Goal: Task Accomplishment & Management: Complete application form

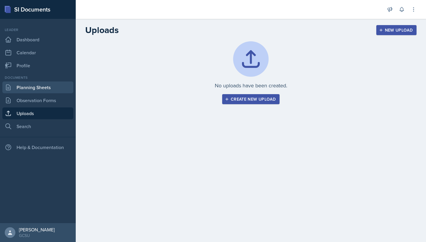
click at [35, 88] on link "Planning Sheets" at bounding box center [37, 88] width 71 height 12
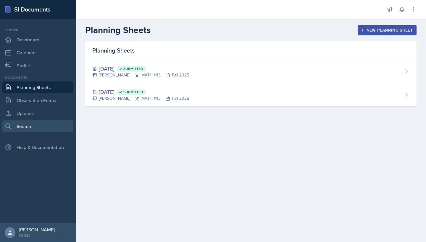
click at [31, 126] on link "Search" at bounding box center [37, 127] width 71 height 12
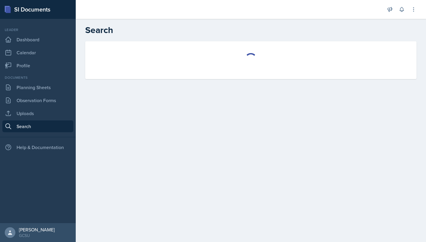
select select "all"
select select "1"
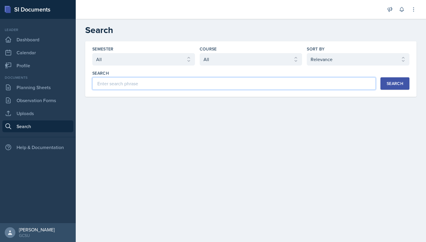
click at [161, 85] on input at bounding box center [233, 83] width 283 height 12
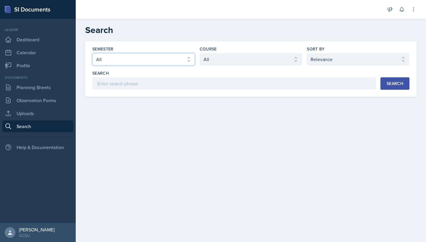
select select "986fdc3e-2246-4ffd-9cb8-78666de4ebed"
select select "d236ee51-059a-45e2-88e4-86a0f95ae8ef"
click at [398, 82] on div "Search" at bounding box center [394, 83] width 17 height 5
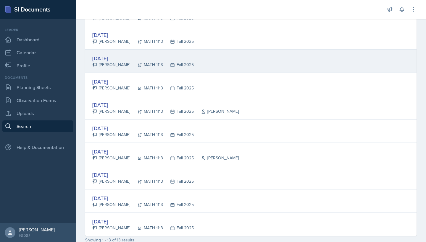
scroll to position [205, 0]
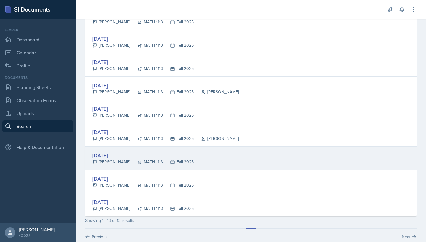
click at [178, 165] on div "Fall 2025" at bounding box center [178, 162] width 31 height 6
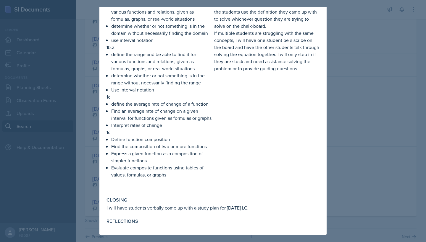
scroll to position [142, 0]
click at [328, 116] on div at bounding box center [213, 121] width 426 height 242
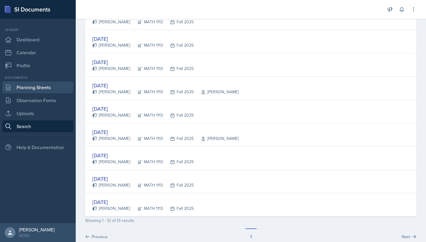
click at [22, 82] on link "Planning Sheets" at bounding box center [37, 88] width 71 height 12
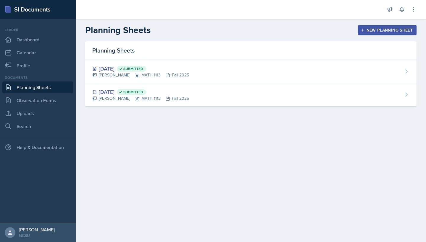
click at [381, 30] on div "New Planning Sheet" at bounding box center [387, 30] width 51 height 5
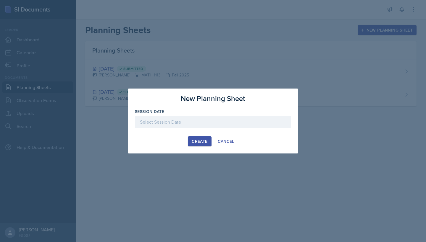
click at [174, 120] on div at bounding box center [213, 122] width 156 height 12
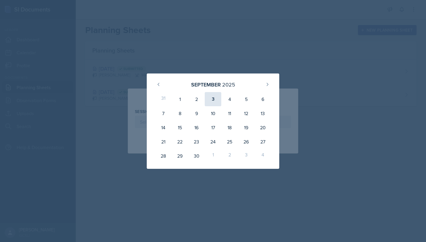
click at [210, 102] on div "3" at bounding box center [213, 99] width 17 height 14
type input "[DATE]"
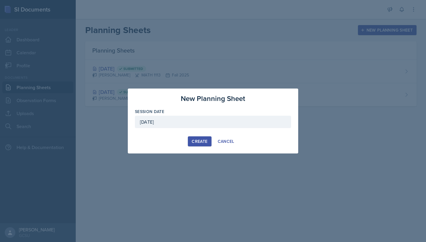
click at [197, 142] on div "Create" at bounding box center [200, 141] width 16 height 5
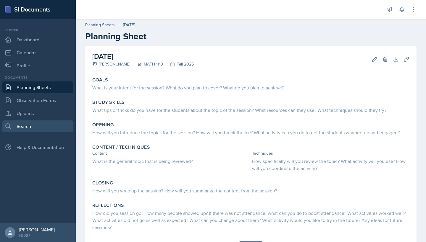
click at [43, 124] on link "Search" at bounding box center [37, 127] width 71 height 12
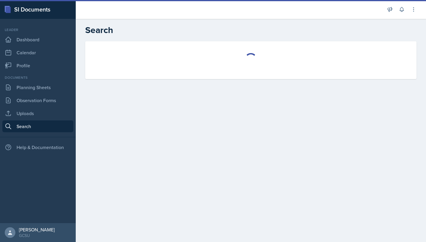
select select "all"
select select "1"
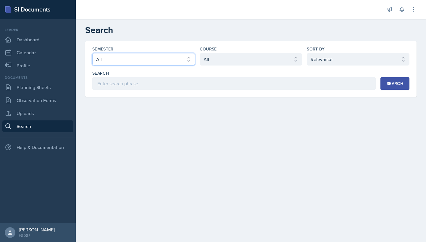
select select "986fdc3e-2246-4ffd-9cb8-78666de4ebed"
select select "d236ee51-059a-45e2-88e4-86a0f95ae8ef"
click at [391, 89] on button "Search" at bounding box center [394, 83] width 29 height 12
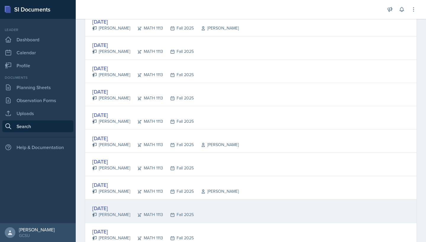
scroll to position [155, 0]
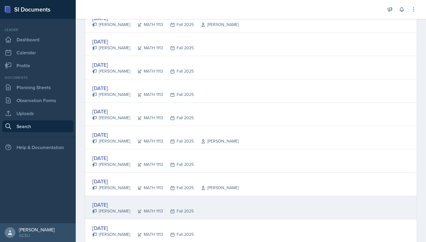
click at [206, 213] on div "[DATE] [PERSON_NAME] MATH 1113 Fall 2025" at bounding box center [250, 207] width 331 height 23
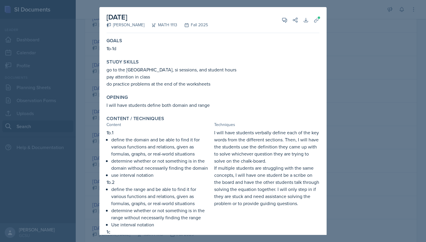
click at [352, 20] on div at bounding box center [213, 121] width 426 height 242
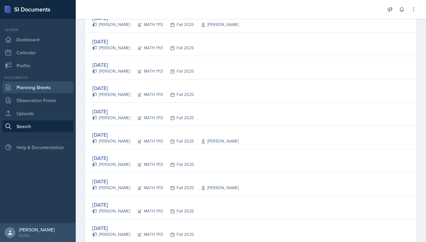
click at [35, 88] on link "Planning Sheets" at bounding box center [37, 88] width 71 height 12
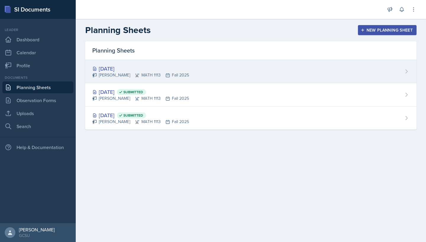
click at [153, 74] on div "[PERSON_NAME] MATH 1113 Fall 2025" at bounding box center [140, 75] width 97 height 6
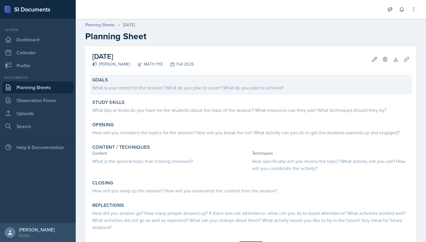
click at [138, 78] on div "Goals" at bounding box center [250, 80] width 317 height 6
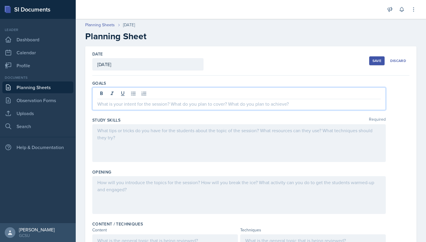
click at [115, 90] on div at bounding box center [238, 99] width 293 height 23
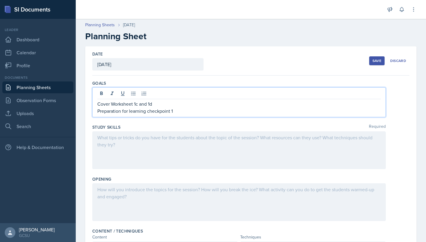
click at [374, 59] on div "Save" at bounding box center [376, 61] width 9 height 5
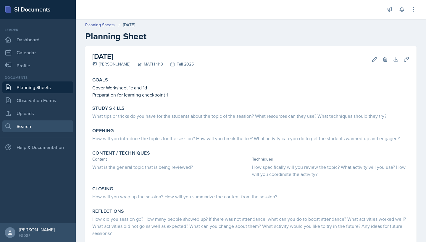
click at [22, 124] on link "Search" at bounding box center [37, 127] width 71 height 12
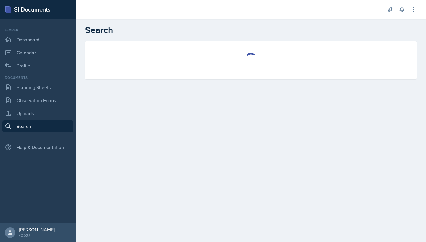
select select "all"
select select "1"
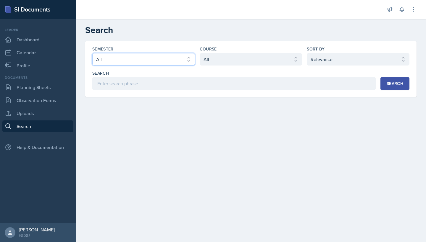
select select "986fdc3e-2246-4ffd-9cb8-78666de4ebed"
select select "d236ee51-059a-45e2-88e4-86a0f95ae8ef"
click at [381, 85] on button "Search" at bounding box center [394, 83] width 29 height 12
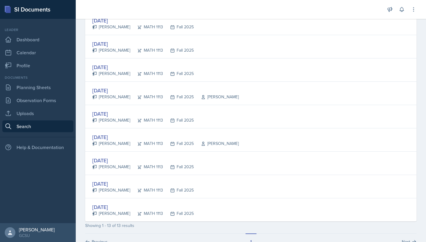
scroll to position [205, 0]
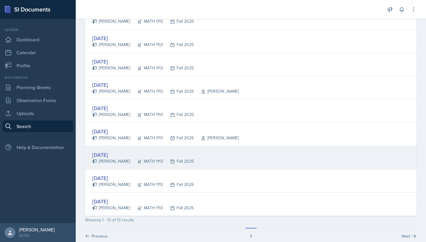
click at [199, 166] on div "[DATE] [PERSON_NAME] MATH 1113 Fall 2025" at bounding box center [250, 157] width 331 height 23
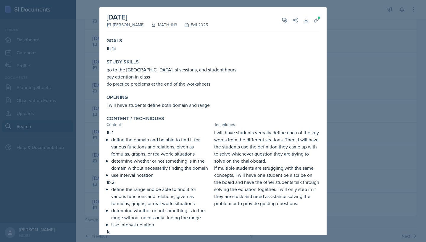
click at [93, 94] on div at bounding box center [213, 121] width 426 height 242
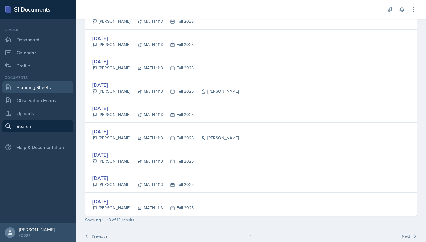
click at [43, 93] on link "Planning Sheets" at bounding box center [37, 88] width 71 height 12
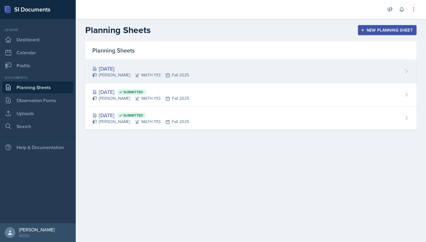
click at [166, 64] on div "[DATE] Eni [GEOGRAPHIC_DATA] MATH 1113 Fall 2025" at bounding box center [250, 71] width 331 height 23
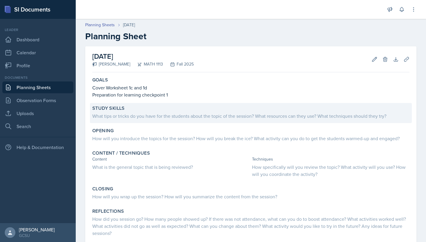
click at [131, 122] on div "Study Skills What tips or tricks do you have for the students about the topic o…" at bounding box center [251, 113] width 322 height 20
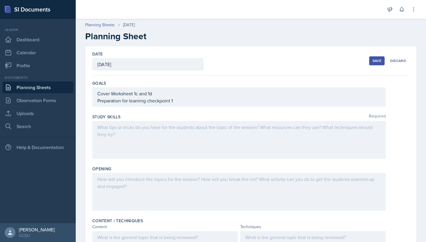
click at [122, 124] on div at bounding box center [238, 140] width 293 height 38
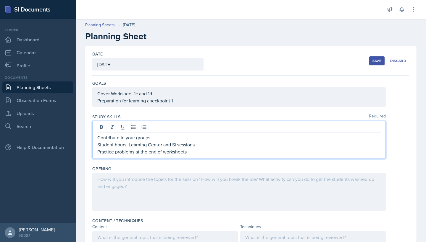
click at [378, 63] on button "Save" at bounding box center [376, 60] width 15 height 9
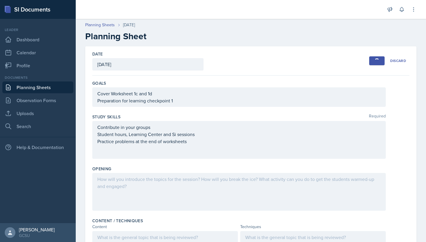
click at [376, 59] on div "button" at bounding box center [376, 60] width 5 height 5
click at [378, 60] on div "Save" at bounding box center [376, 61] width 9 height 5
click at [374, 61] on div "Save" at bounding box center [376, 61] width 9 height 5
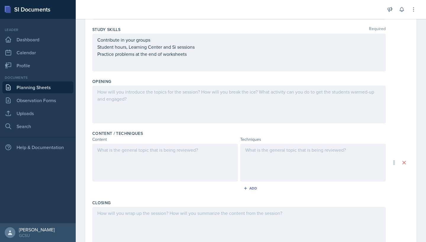
scroll to position [133, 0]
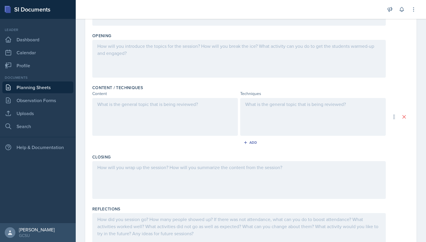
click at [172, 48] on div at bounding box center [238, 59] width 293 height 38
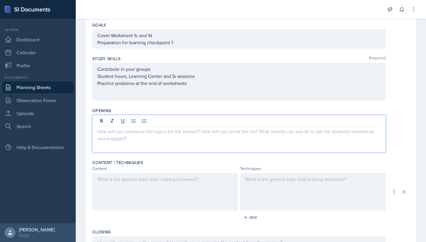
scroll to position [127, 0]
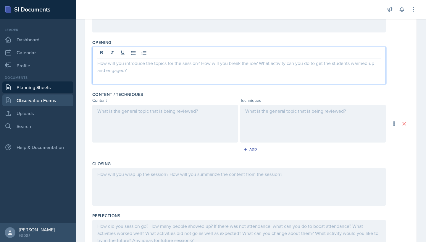
click at [32, 106] on link "Observation Forms" at bounding box center [37, 101] width 71 height 12
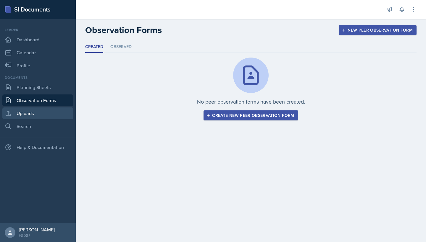
click at [25, 116] on link "Uploads" at bounding box center [37, 114] width 71 height 12
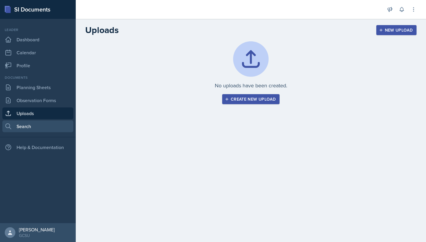
click at [25, 129] on link "Search" at bounding box center [37, 127] width 71 height 12
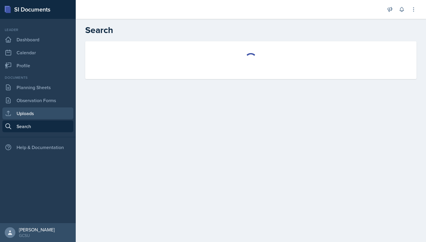
click at [46, 113] on link "Uploads" at bounding box center [37, 114] width 71 height 12
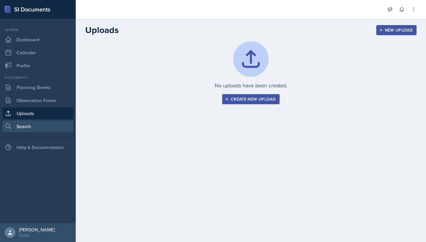
click at [41, 132] on link "Search" at bounding box center [37, 127] width 71 height 12
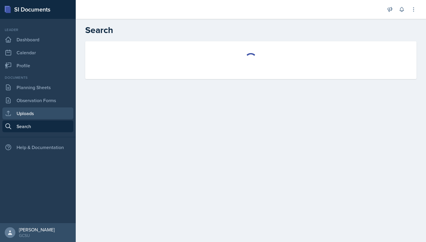
click at [30, 108] on link "Uploads" at bounding box center [37, 114] width 71 height 12
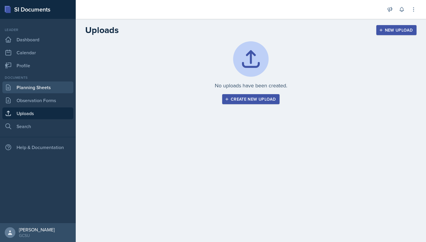
click at [44, 85] on link "Planning Sheets" at bounding box center [37, 88] width 71 height 12
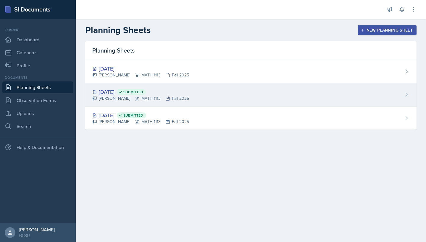
click at [149, 98] on div "[PERSON_NAME] MATH 1113 Fall 2025" at bounding box center [140, 98] width 97 height 6
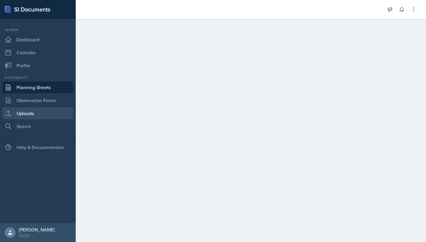
click at [22, 114] on link "Uploads" at bounding box center [37, 114] width 71 height 12
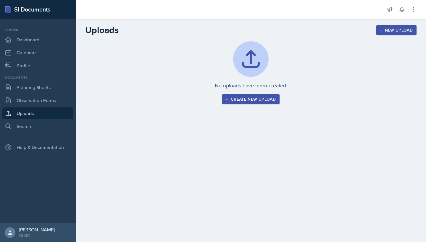
click at [22, 133] on nav "Leader Dashboard Calendar Profile Documents Planning Sheets Observation Forms U…" at bounding box center [38, 121] width 76 height 205
click at [23, 127] on link "Search" at bounding box center [37, 127] width 71 height 12
select select "all"
select select "1"
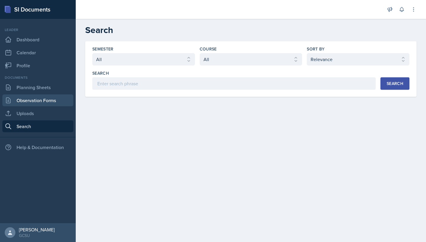
click at [30, 98] on link "Observation Forms" at bounding box center [37, 101] width 71 height 12
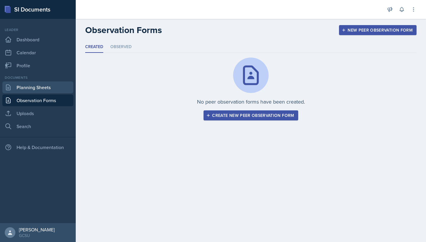
click at [30, 90] on link "Planning Sheets" at bounding box center [37, 88] width 71 height 12
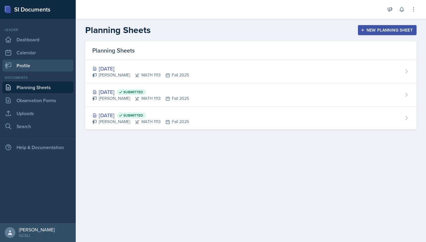
click at [29, 67] on link "Profile" at bounding box center [37, 66] width 71 height 12
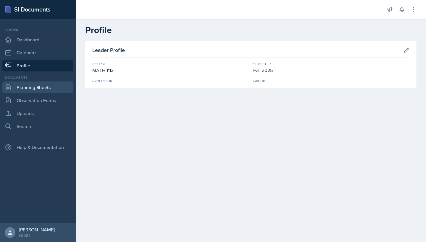
click at [31, 88] on link "Planning Sheets" at bounding box center [37, 88] width 71 height 12
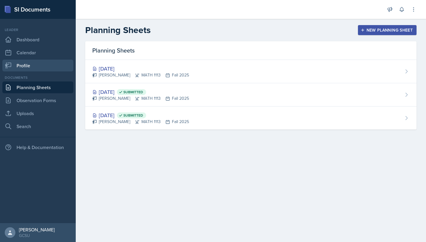
click at [31, 64] on link "Profile" at bounding box center [37, 66] width 71 height 12
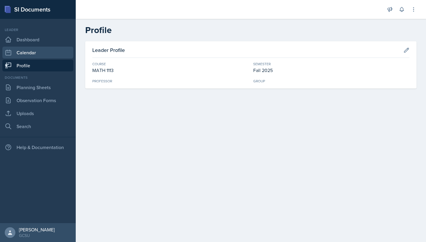
click at [32, 57] on link "Calendar" at bounding box center [37, 53] width 71 height 12
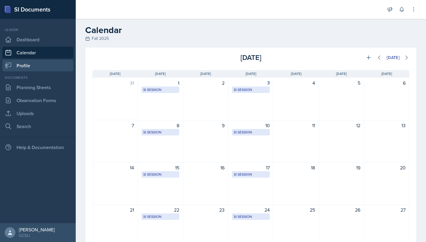
click at [32, 67] on link "Profile" at bounding box center [37, 66] width 71 height 12
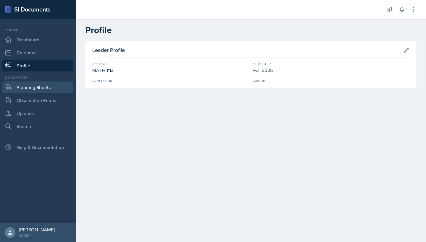
click at [9, 88] on icon at bounding box center [8, 87] width 4 height 5
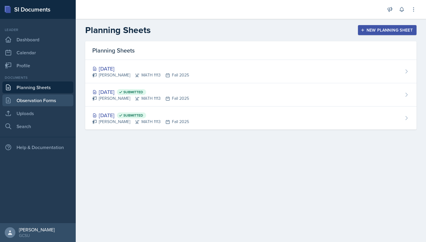
click at [16, 96] on link "Observation Forms" at bounding box center [37, 101] width 71 height 12
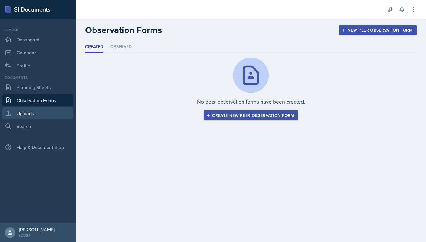
click at [22, 111] on link "Uploads" at bounding box center [37, 114] width 71 height 12
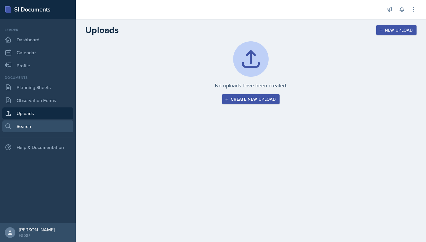
click at [29, 124] on link "Search" at bounding box center [37, 127] width 71 height 12
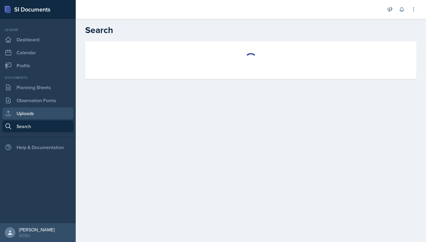
select select "all"
select select "1"
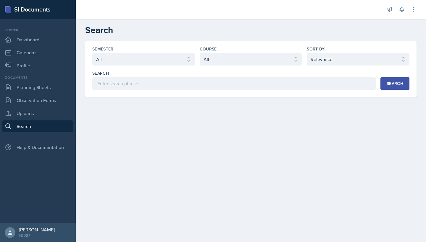
click at [129, 51] on div "Semester" at bounding box center [143, 49] width 103 height 6
select select "986fdc3e-2246-4ffd-9cb8-78666de4ebed"
select select "d236ee51-059a-45e2-88e4-86a0f95ae8ef"
click at [53, 89] on link "Planning Sheets" at bounding box center [37, 88] width 71 height 12
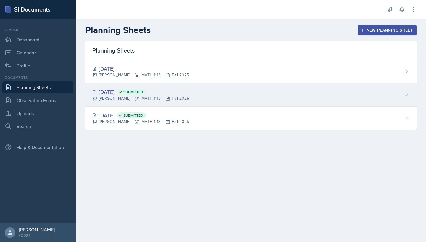
click at [207, 103] on div "[DATE] Submitted Eni Bashua MATH 1113 Fall 2025" at bounding box center [250, 94] width 331 height 23
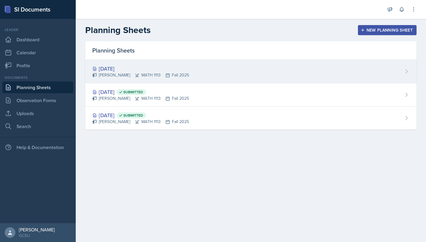
click at [156, 71] on div "[DATE]" at bounding box center [140, 69] width 97 height 8
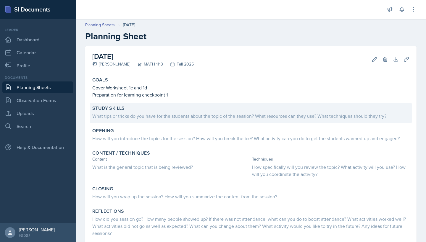
click at [166, 115] on div "What tips or tricks do you have for the students about the topic of the session…" at bounding box center [250, 116] width 317 height 7
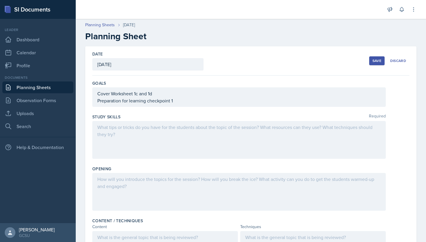
click at [169, 132] on div at bounding box center [238, 140] width 293 height 38
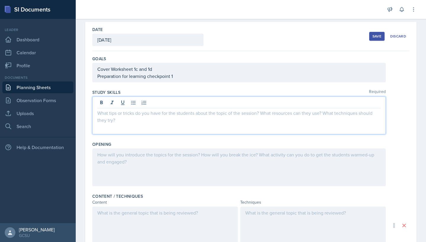
scroll to position [24, 0]
click at [151, 116] on p at bounding box center [238, 114] width 283 height 7
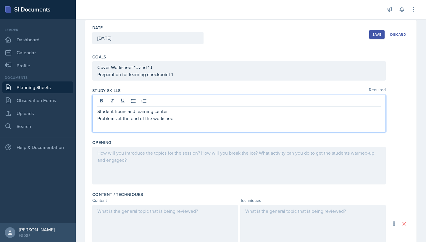
click at [380, 34] on div "Save" at bounding box center [376, 34] width 9 height 5
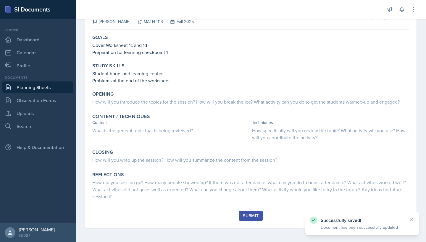
scroll to position [43, 0]
click at [48, 88] on link "Planning Sheets" at bounding box center [37, 88] width 71 height 12
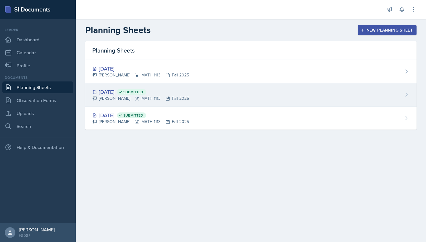
click at [114, 99] on div "[PERSON_NAME] MATH 1113 Fall 2025" at bounding box center [140, 98] width 97 height 6
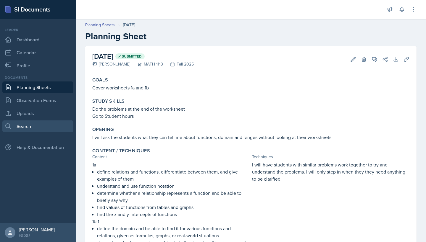
click at [40, 124] on link "Search" at bounding box center [37, 127] width 71 height 12
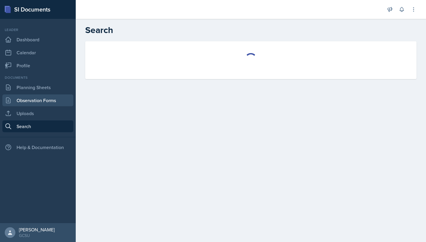
select select "all"
select select "1"
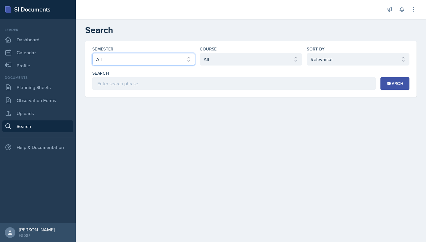
select select "986fdc3e-2246-4ffd-9cb8-78666de4ebed"
select select "d236ee51-059a-45e2-88e4-86a0f95ae8ef"
click at [394, 83] on div "Search" at bounding box center [394, 83] width 17 height 5
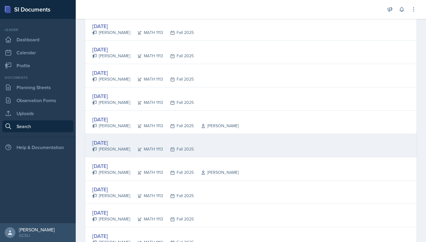
scroll to position [176, 0]
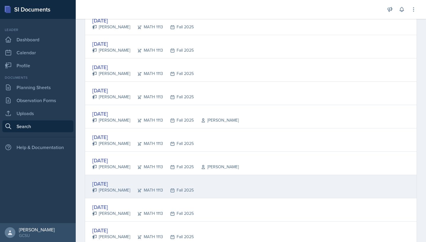
click at [182, 187] on div "[DATE] [PERSON_NAME] MATH 1113 Fall 2025" at bounding box center [250, 186] width 331 height 23
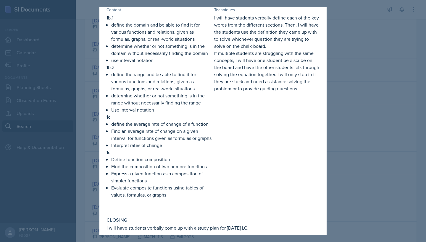
scroll to position [123, 0]
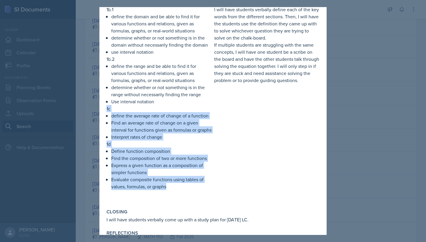
drag, startPoint x: 107, startPoint y: 109, endPoint x: 192, endPoint y: 199, distance: 123.6
click at [192, 199] on div "1b.1 define the domain and be able to find it for various functions and relatio…" at bounding box center [158, 104] width 105 height 196
copy div "1c define the average rate of change of a function Find an average rate of chan…"
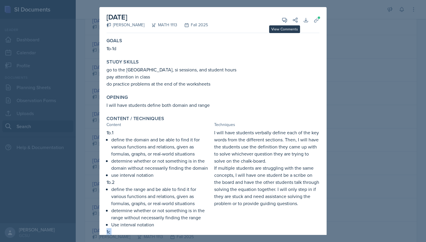
scroll to position [0, 0]
click at [352, 48] on div at bounding box center [213, 121] width 426 height 242
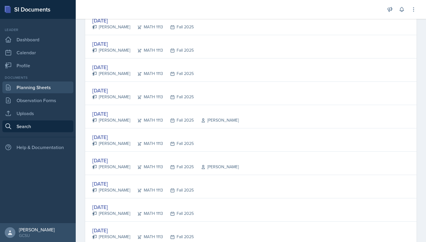
click at [39, 85] on link "Planning Sheets" at bounding box center [37, 88] width 71 height 12
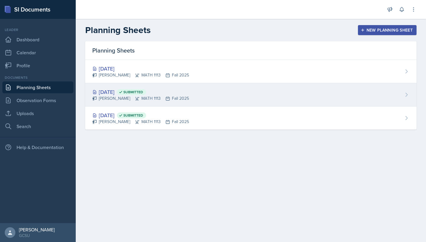
click at [189, 93] on div "[DATE] Submitted Eni Bashua MATH 1113 Fall 2025" at bounding box center [250, 94] width 331 height 23
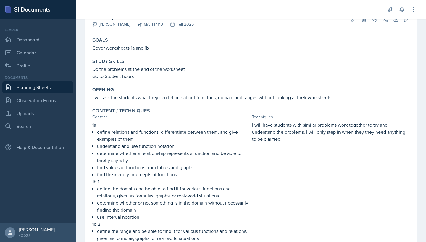
scroll to position [34, 0]
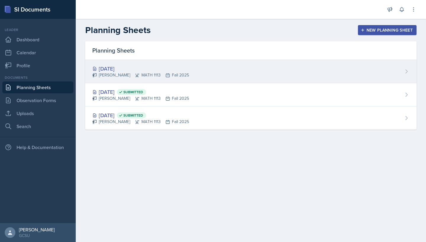
click at [137, 63] on div "[DATE] Eni [GEOGRAPHIC_DATA] MATH 1113 Fall 2025" at bounding box center [250, 71] width 331 height 23
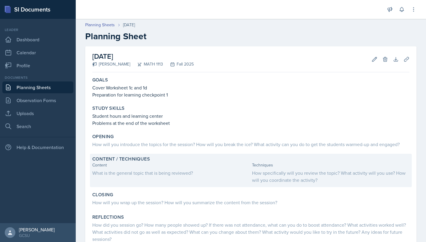
click at [152, 167] on div "Content" at bounding box center [170, 165] width 157 height 6
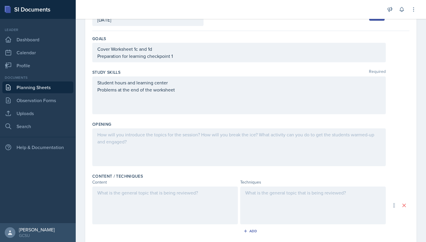
scroll to position [45, 0]
click at [116, 189] on div at bounding box center [164, 206] width 145 height 38
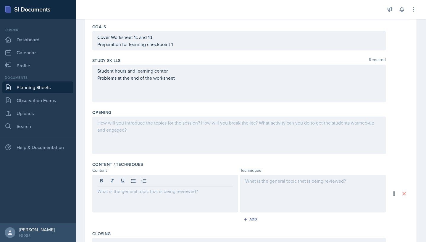
scroll to position [61, 0]
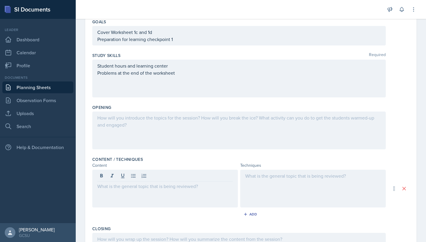
click at [129, 187] on p at bounding box center [164, 186] width 135 height 7
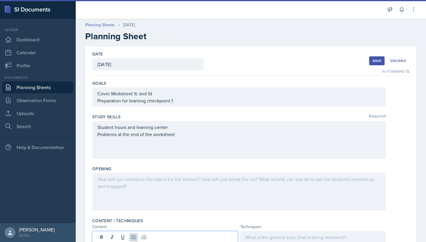
scroll to position [0, 0]
click at [374, 61] on div "Save" at bounding box center [376, 61] width 9 height 5
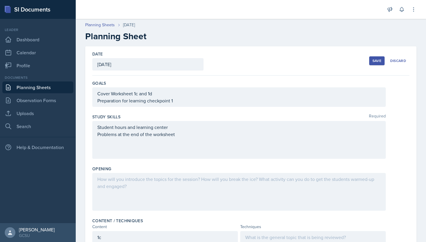
click at [380, 61] on div "Save" at bounding box center [376, 61] width 9 height 5
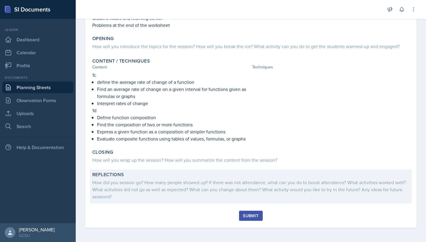
scroll to position [98, 0]
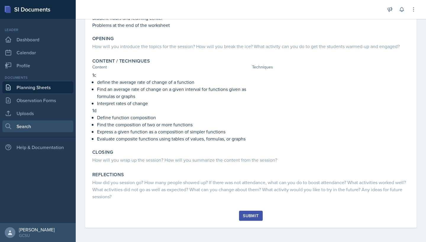
click at [37, 127] on link "Search" at bounding box center [37, 127] width 71 height 12
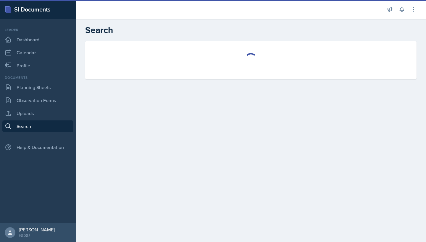
select select "all"
select select "1"
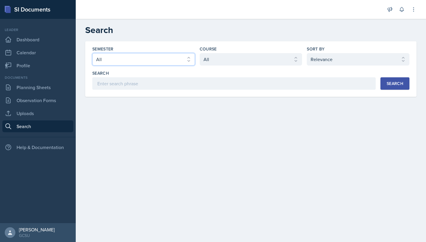
select select "986fdc3e-2246-4ffd-9cb8-78666de4ebed"
select select "d236ee51-059a-45e2-88e4-86a0f95ae8ef"
click at [406, 84] on button "Search" at bounding box center [394, 83] width 29 height 12
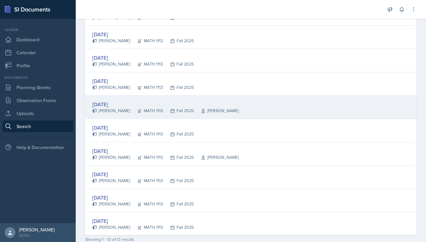
scroll to position [189, 0]
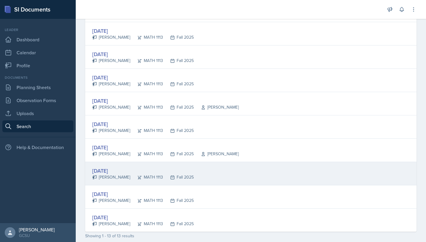
click at [159, 174] on div "[DATE]" at bounding box center [142, 171] width 101 height 8
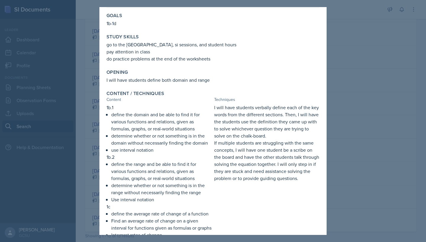
scroll to position [28, 0]
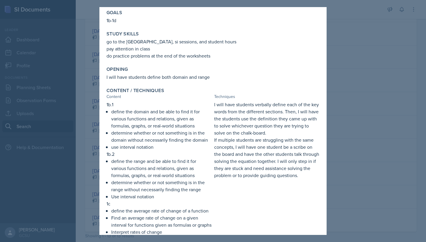
click at [362, 120] on div at bounding box center [213, 121] width 426 height 242
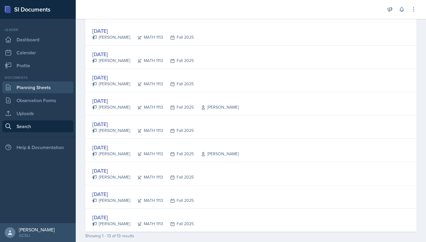
click at [55, 85] on link "Planning Sheets" at bounding box center [37, 88] width 71 height 12
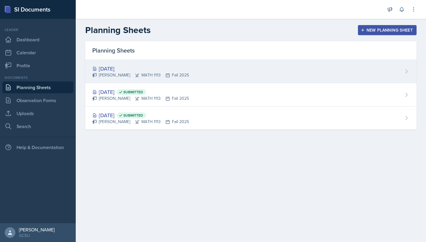
click at [210, 77] on div "[DATE] Eni [GEOGRAPHIC_DATA] MATH 1113 Fall 2025" at bounding box center [250, 71] width 331 height 23
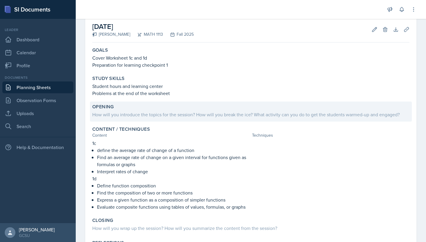
scroll to position [49, 0]
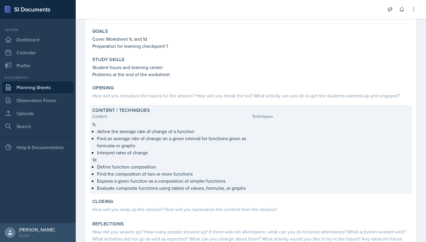
click at [293, 131] on div at bounding box center [330, 156] width 157 height 71
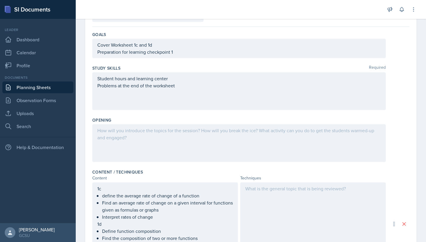
click at [274, 187] on div at bounding box center [312, 224] width 145 height 83
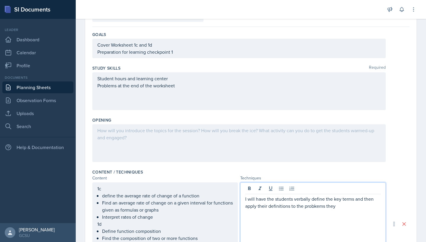
click at [316, 208] on p "I will have the students verbally define the key terms and then apply their def…" at bounding box center [312, 203] width 135 height 14
click at [347, 210] on div "I will have the students verbally define the key terms and then apply their def…" at bounding box center [312, 224] width 145 height 83
click at [349, 208] on p "I will have the students verbally define the key terms and then apply their def…" at bounding box center [312, 203] width 135 height 14
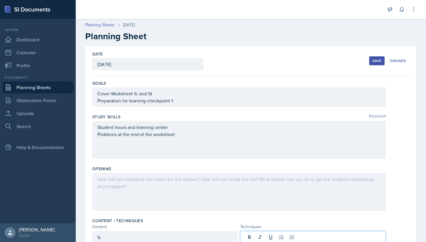
scroll to position [0, 0]
click at [222, 182] on div at bounding box center [238, 192] width 293 height 38
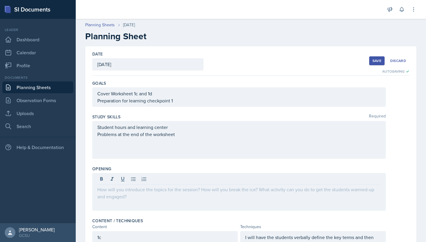
click at [372, 62] on button "Save" at bounding box center [376, 60] width 15 height 9
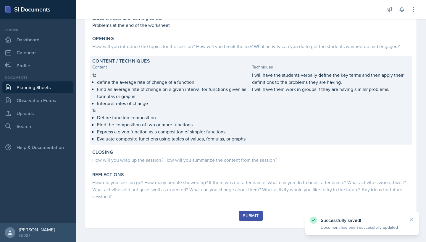
scroll to position [98, 0]
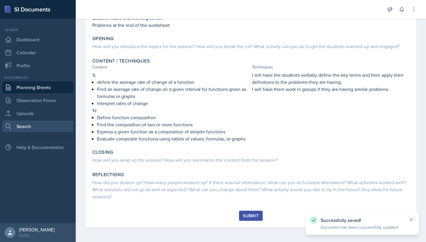
click at [41, 128] on link "Search" at bounding box center [37, 127] width 71 height 12
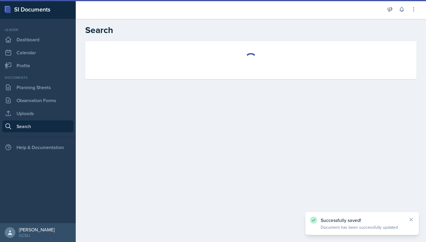
select select "all"
select select "1"
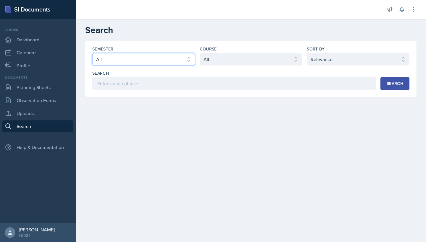
select select "986fdc3e-2246-4ffd-9cb8-78666de4ebed"
select select "d236ee51-059a-45e2-88e4-86a0f95ae8ef"
click at [392, 83] on div "Search" at bounding box center [394, 83] width 17 height 5
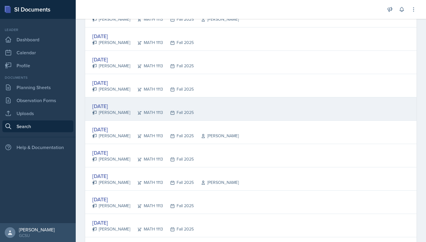
scroll to position [175, 0]
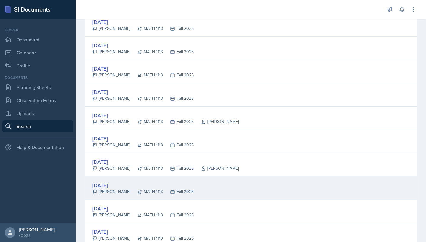
click at [174, 194] on div "Fall 2025" at bounding box center [178, 192] width 31 height 6
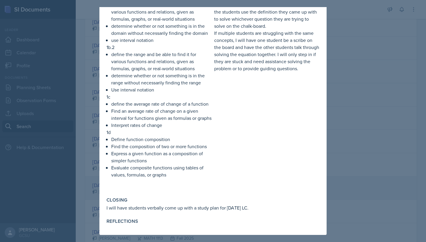
scroll to position [142, 0]
click at [359, 124] on div at bounding box center [213, 121] width 426 height 242
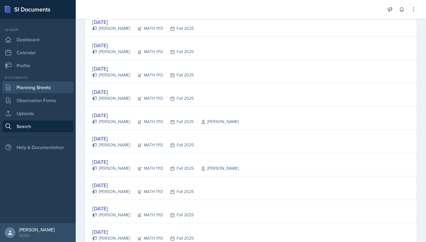
click at [52, 88] on link "Planning Sheets" at bounding box center [37, 88] width 71 height 12
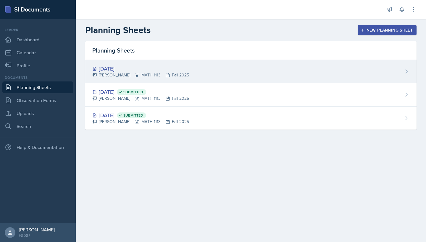
click at [150, 76] on div "[PERSON_NAME] MATH 1113 Fall 2025" at bounding box center [140, 75] width 97 height 6
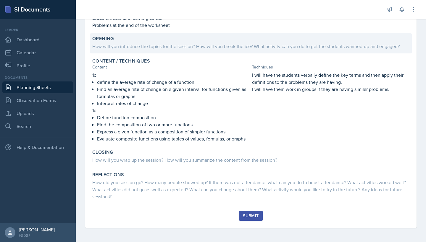
click at [151, 46] on div "How will you introduce the topics for the session? How will you break the ice? …" at bounding box center [250, 46] width 317 height 7
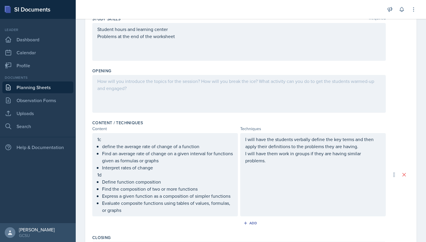
click at [146, 77] on div at bounding box center [238, 94] width 293 height 38
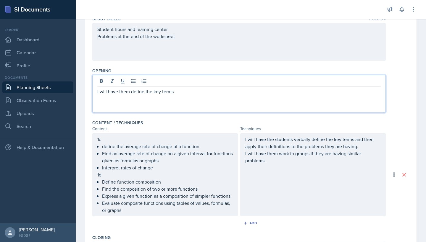
click at [182, 91] on p "I will have them define the key terms" at bounding box center [238, 91] width 283 height 7
click at [129, 91] on p "I will have them define the key terms." at bounding box center [238, 91] width 283 height 7
click at [198, 95] on div "I will have the students define the key terms." at bounding box center [238, 94] width 293 height 38
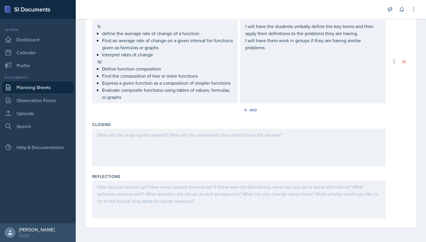
click at [152, 128] on div "Closing" at bounding box center [250, 145] width 317 height 52
click at [150, 132] on div at bounding box center [238, 148] width 293 height 38
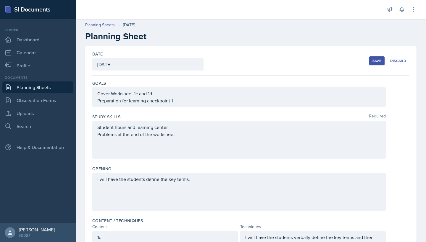
click at [375, 64] on button "Save" at bounding box center [376, 60] width 15 height 9
